Goal: Information Seeking & Learning: Find specific fact

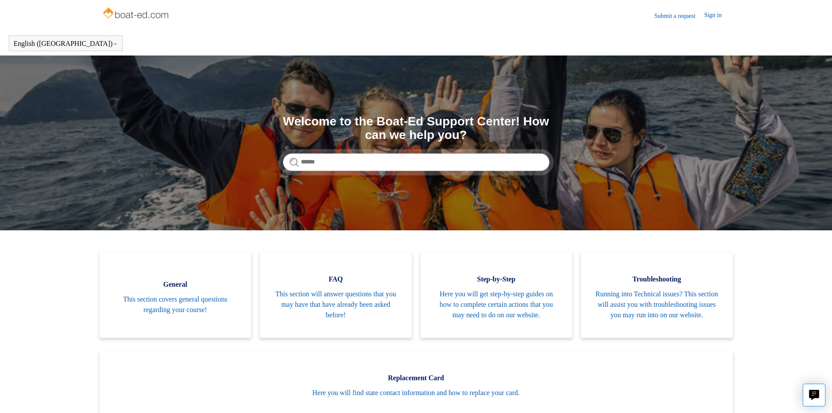
drag, startPoint x: 501, startPoint y: 172, endPoint x: 499, endPoint y: 166, distance: 6.9
click at [501, 172] on section "Search Welcome to the Boat-Ed Support Center! How can we help you?" at bounding box center [416, 142] width 832 height 175
click at [497, 161] on input "Search" at bounding box center [416, 161] width 266 height 17
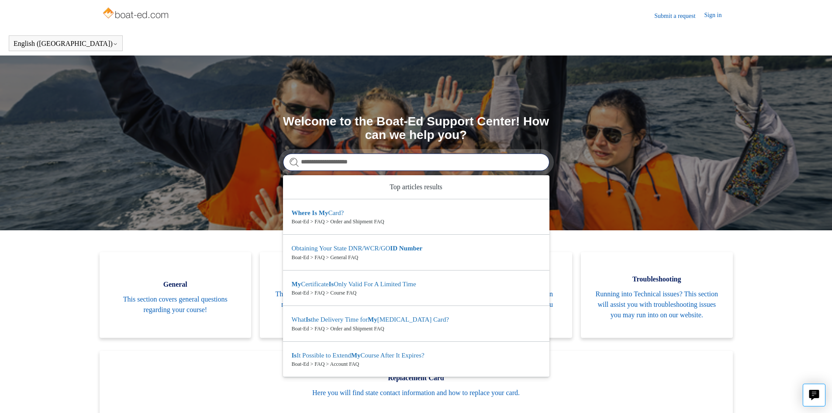
type input "**********"
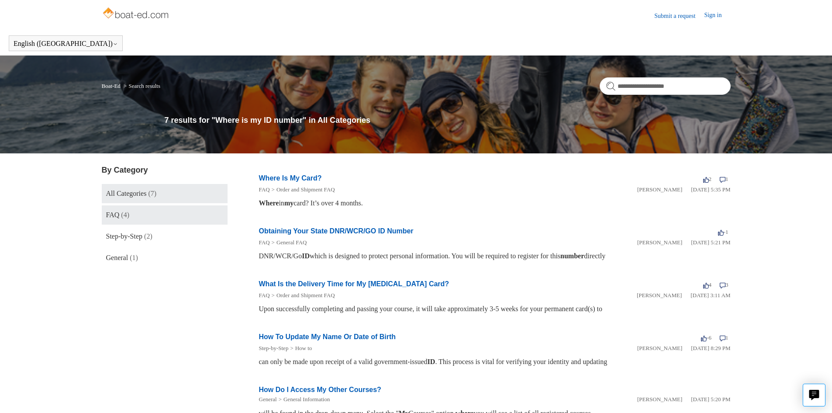
click at [158, 221] on link "FAQ (4)" at bounding box center [165, 214] width 126 height 19
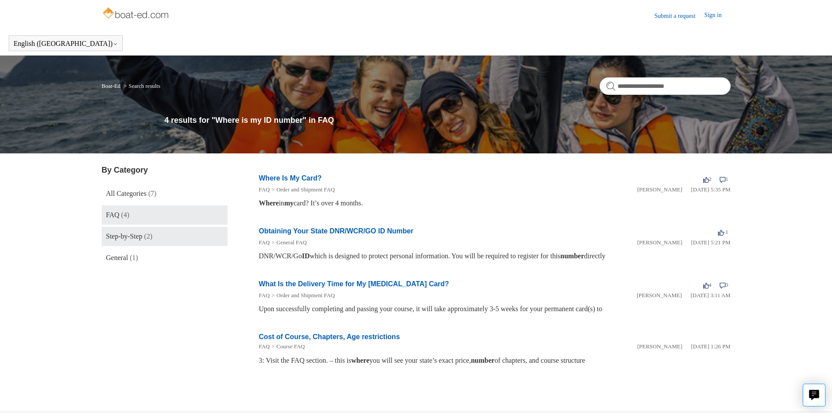
click at [146, 228] on link "Step-by-Step (2)" at bounding box center [165, 236] width 126 height 19
